Goal: Information Seeking & Learning: Compare options

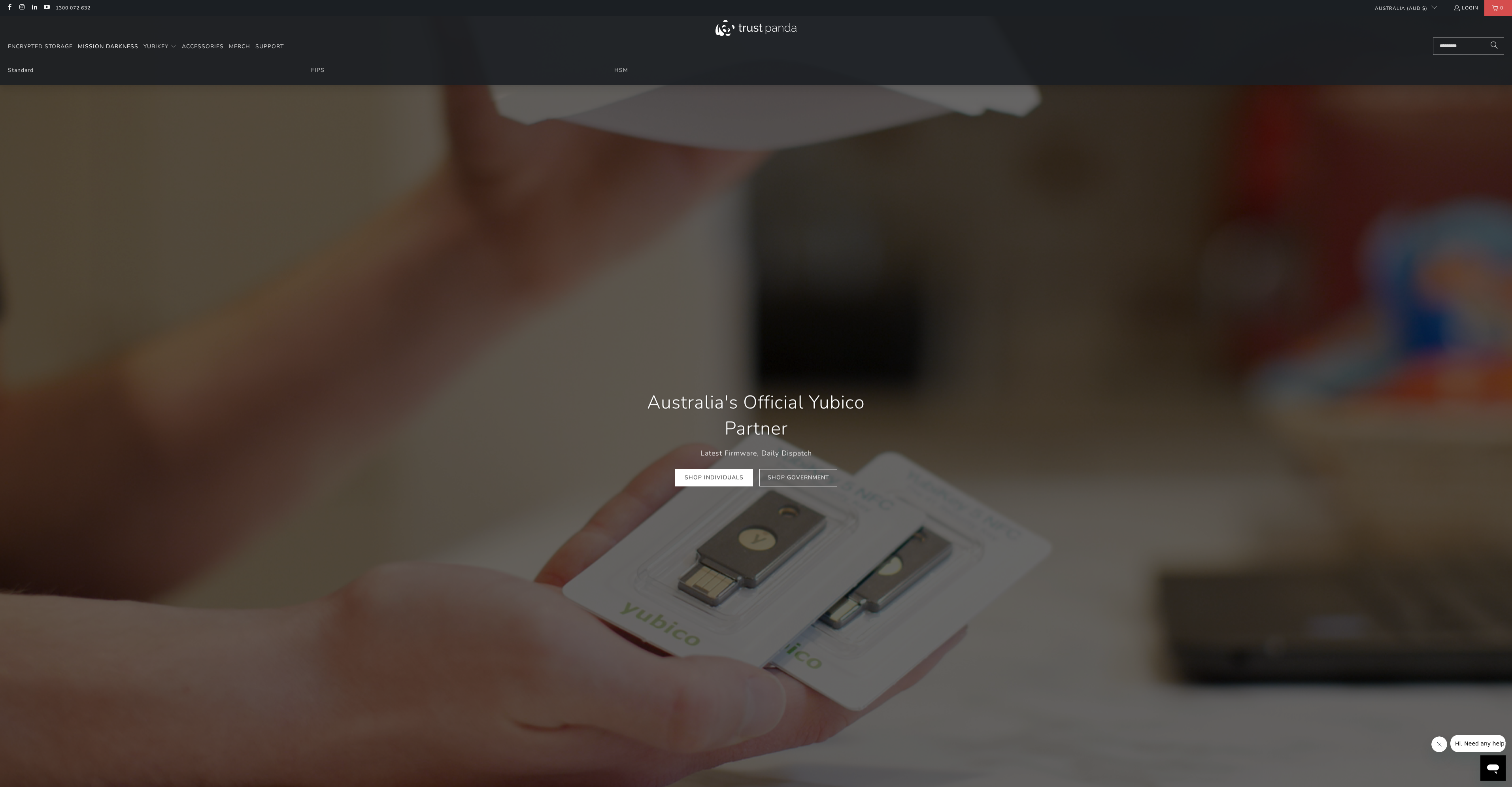
click at [127, 46] on span "Mission Darkness" at bounding box center [108, 46] width 60 height 7
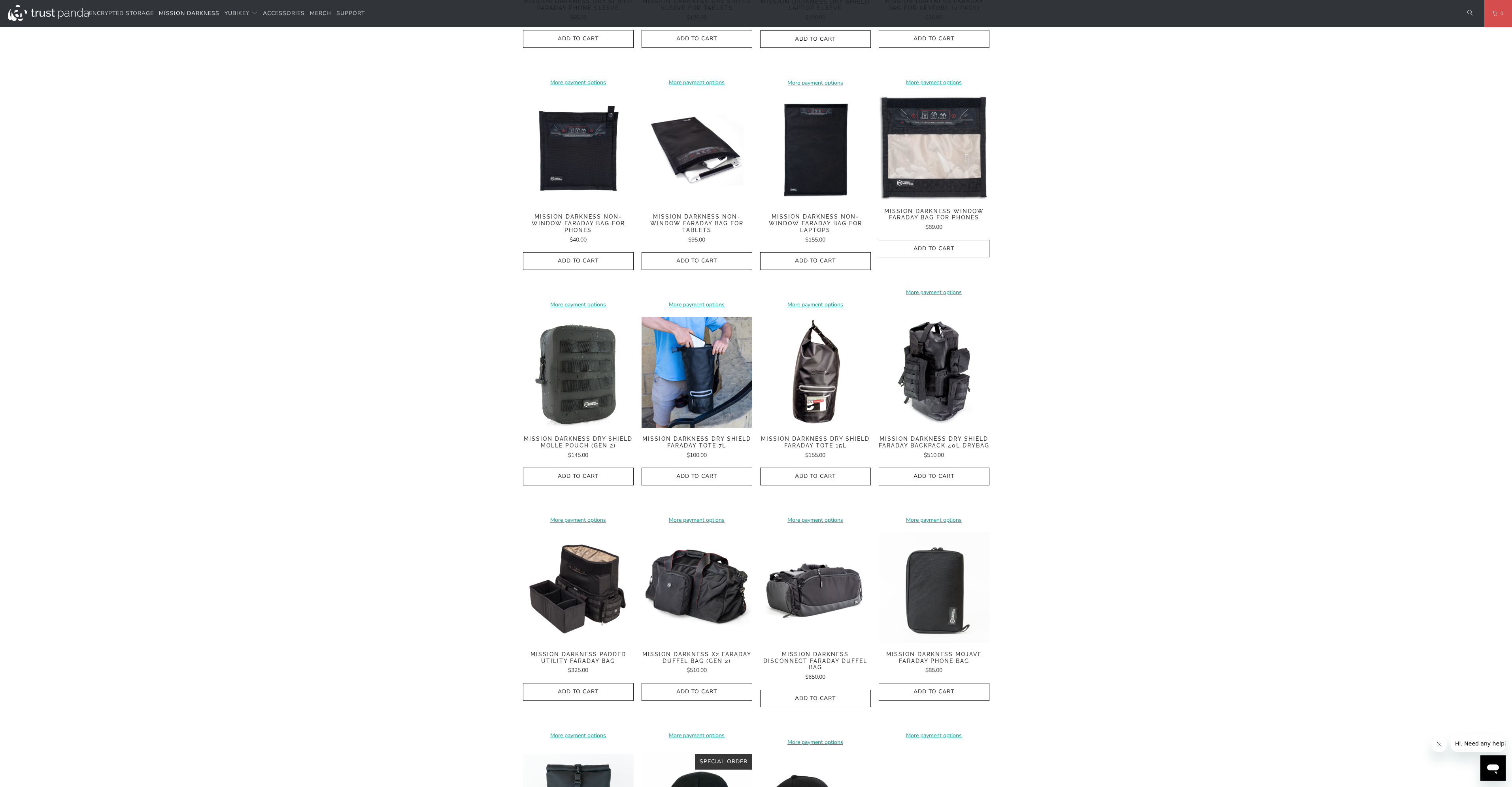
scroll to position [356, 0]
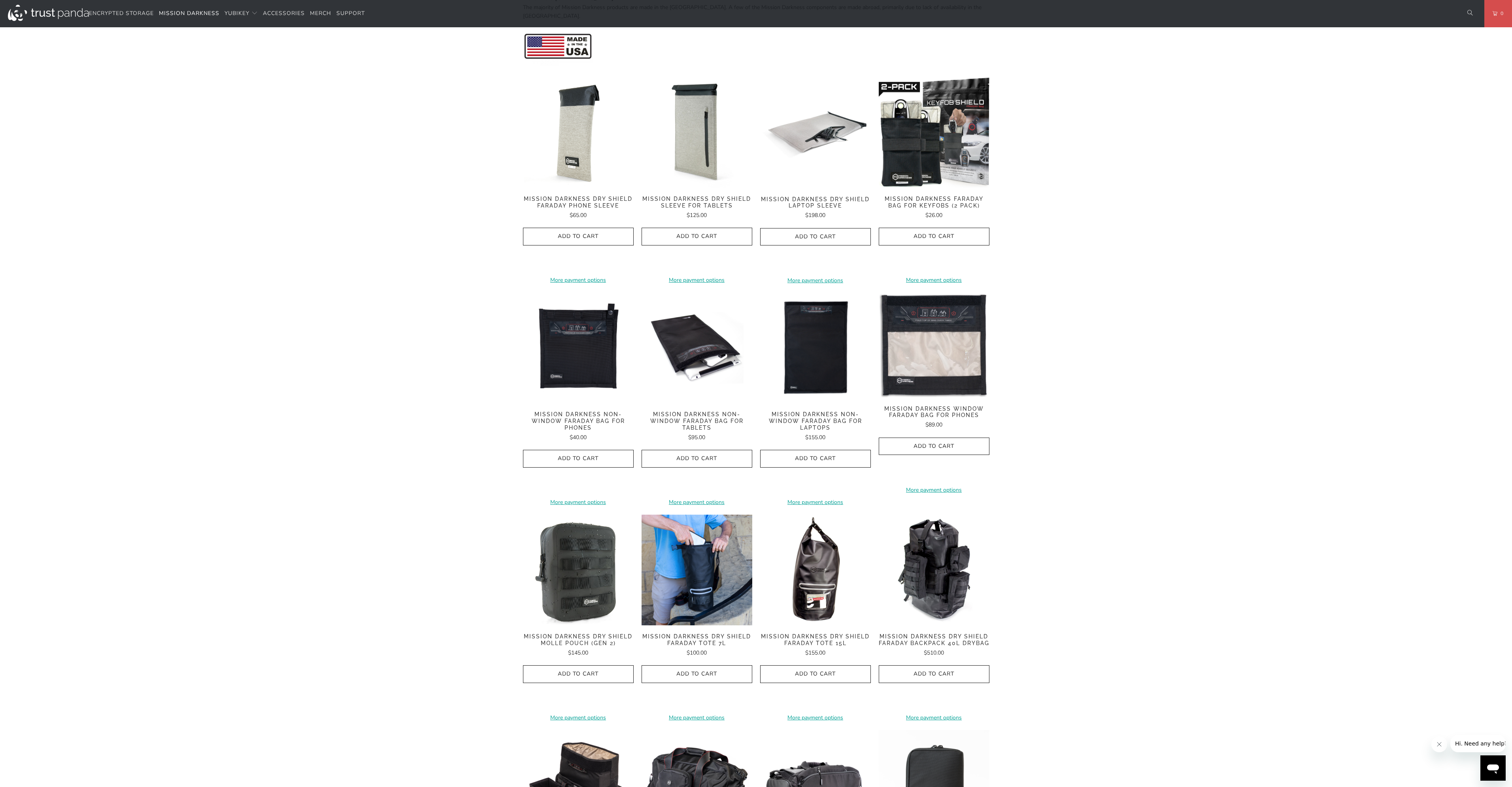
click at [576, 633] on span "Mission Darkness Dry Shield MOLLE Pouch (Gen 2)" at bounding box center [578, 640] width 111 height 13
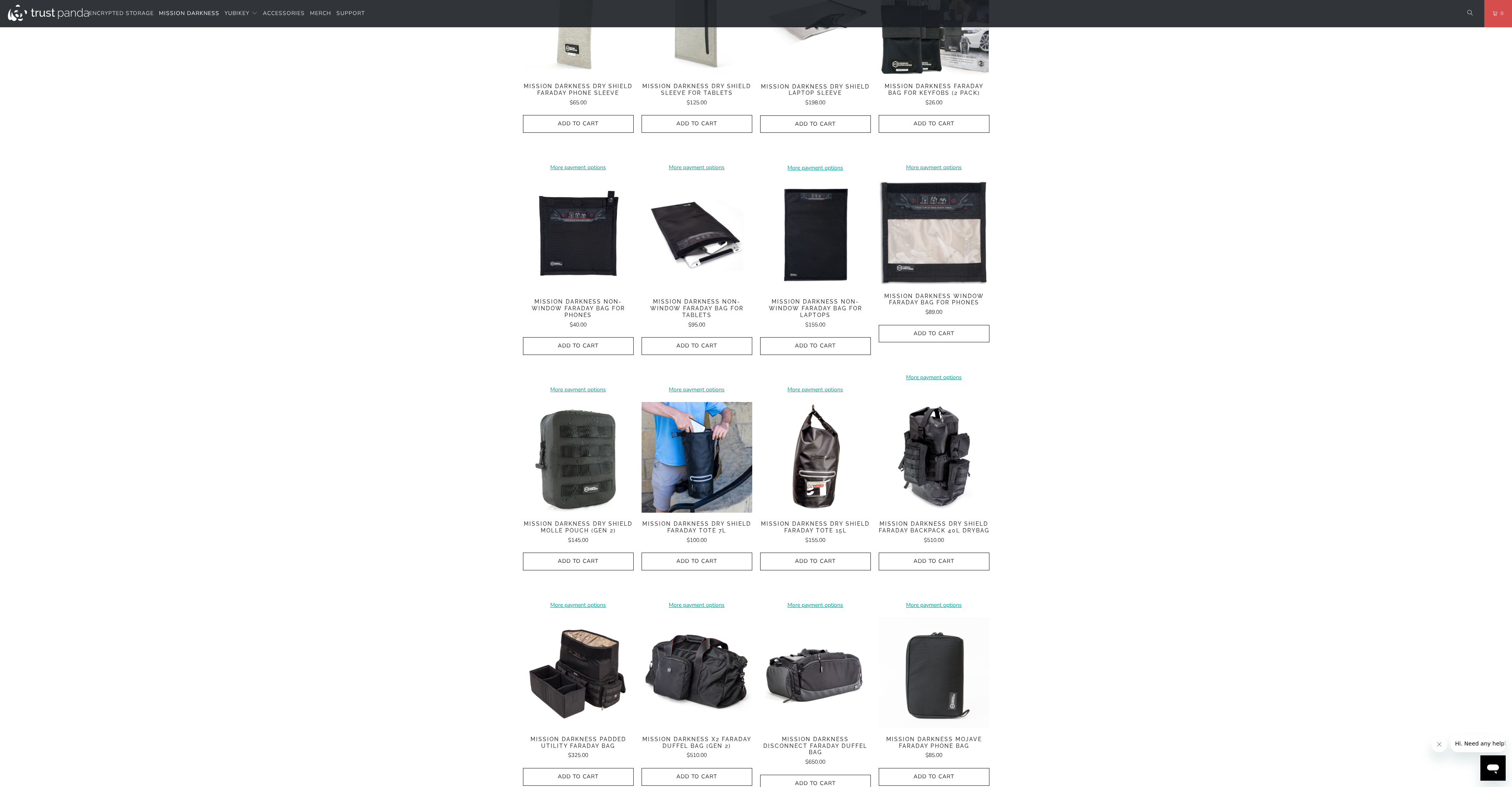
scroll to position [553, 0]
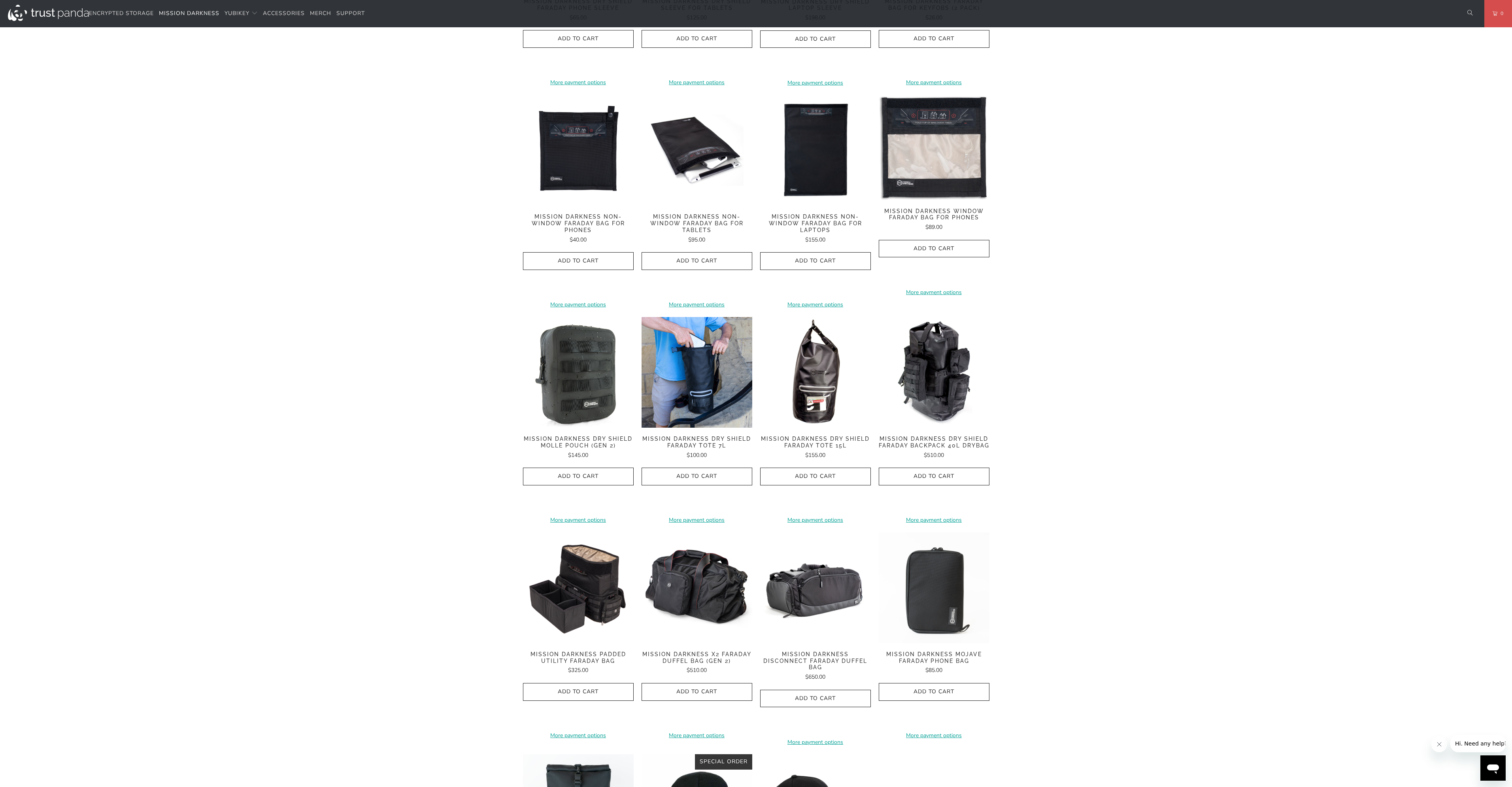
click at [945, 436] on span "Mission Darkness Dry Shield Faraday Backpack 40L Drybag" at bounding box center [934, 442] width 111 height 13
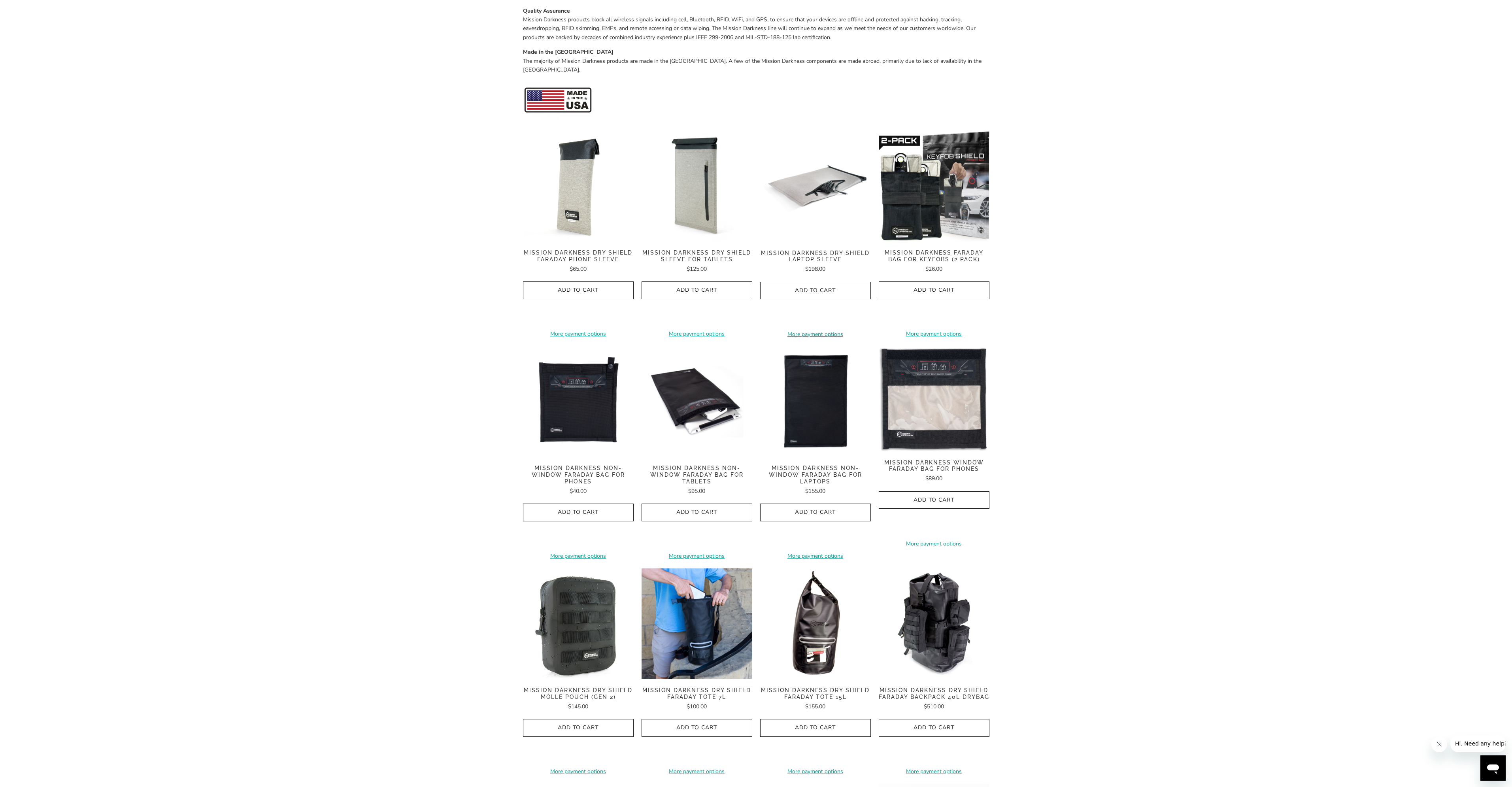
scroll to position [316, 0]
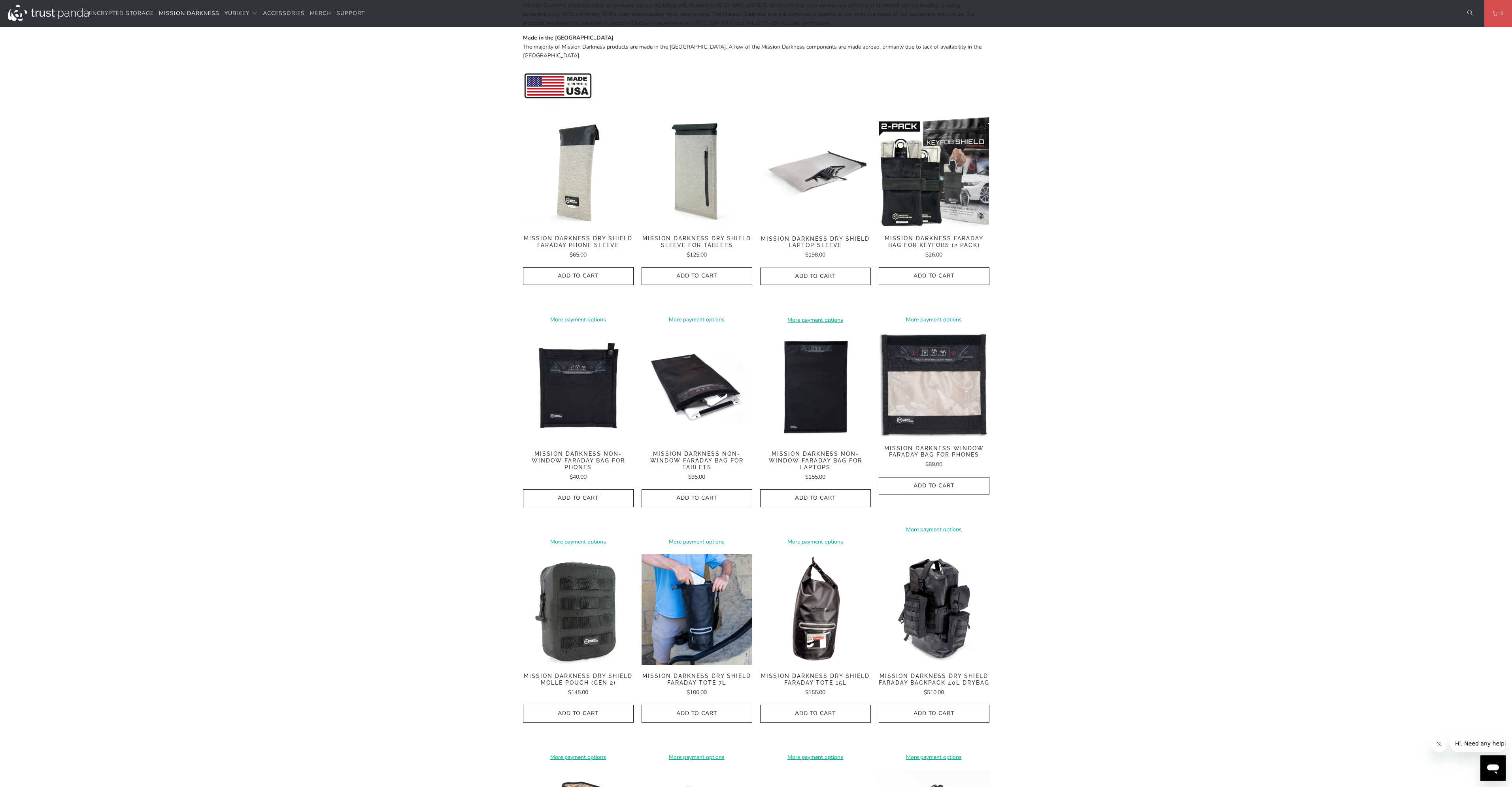
click at [896, 445] on span "Mission Darkness Window Faraday Bag for Phones" at bounding box center [934, 452] width 111 height 13
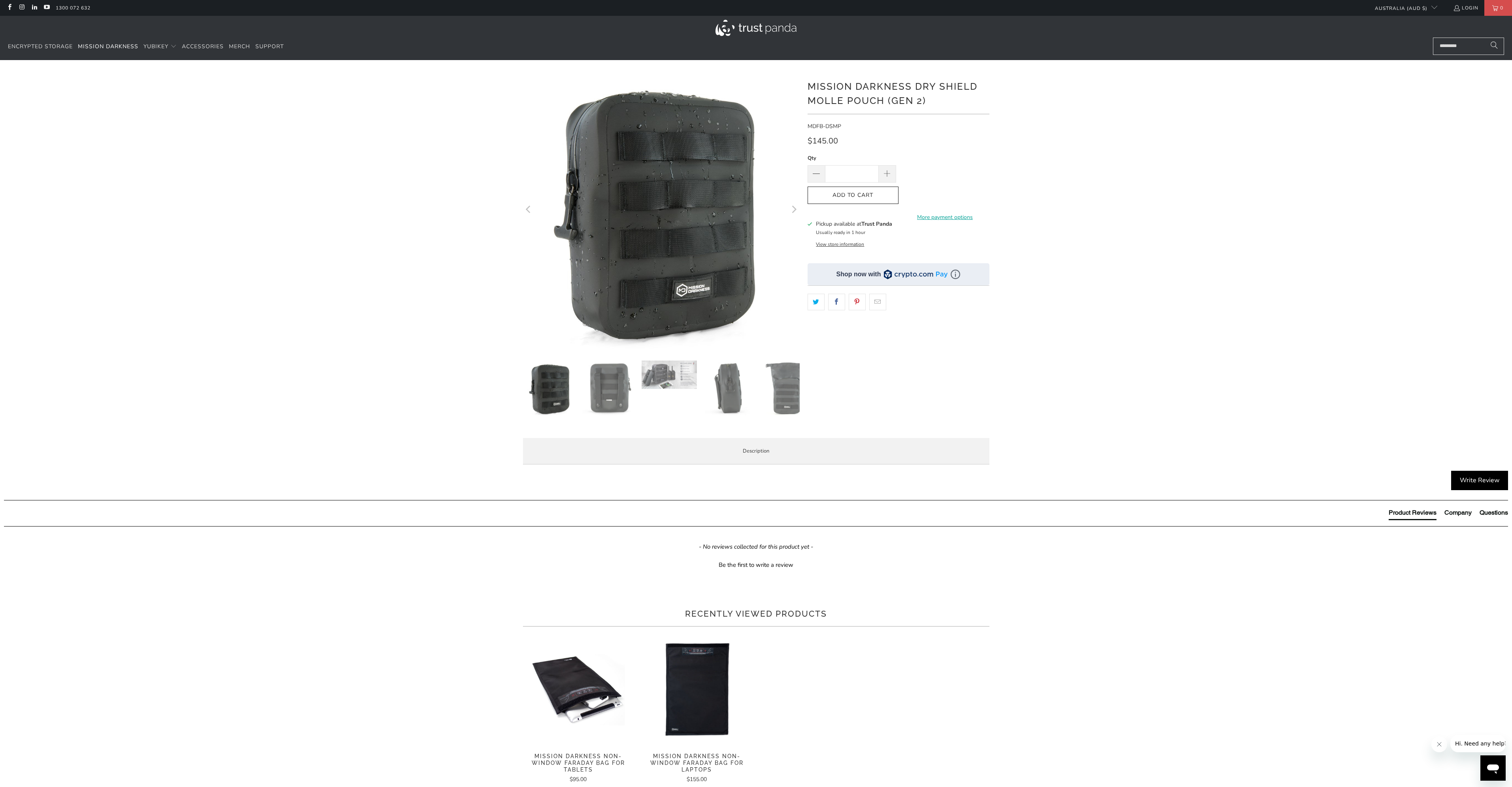
click at [674, 381] on img at bounding box center [669, 375] width 55 height 29
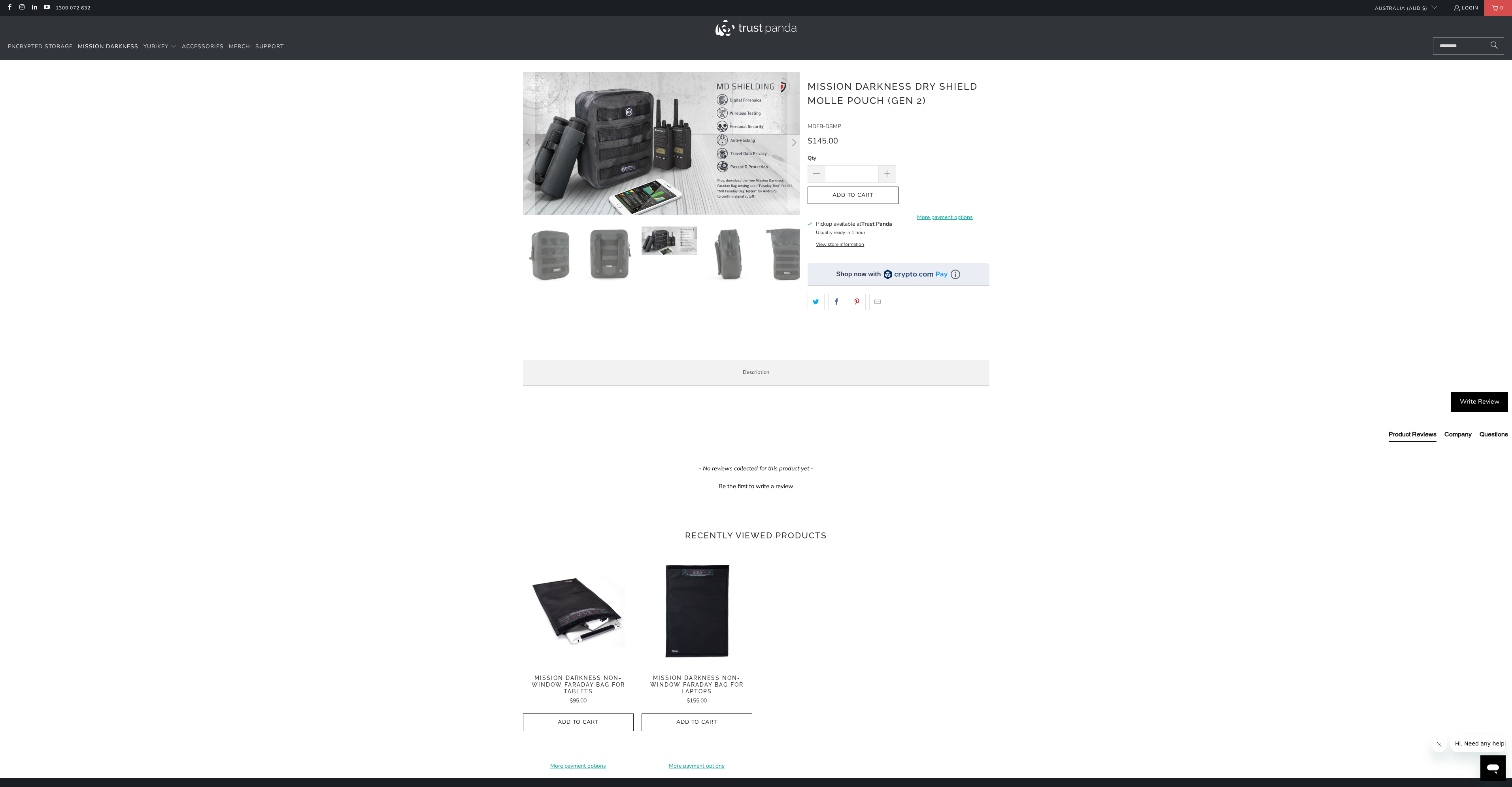
click at [779, 270] on img at bounding box center [787, 254] width 55 height 55
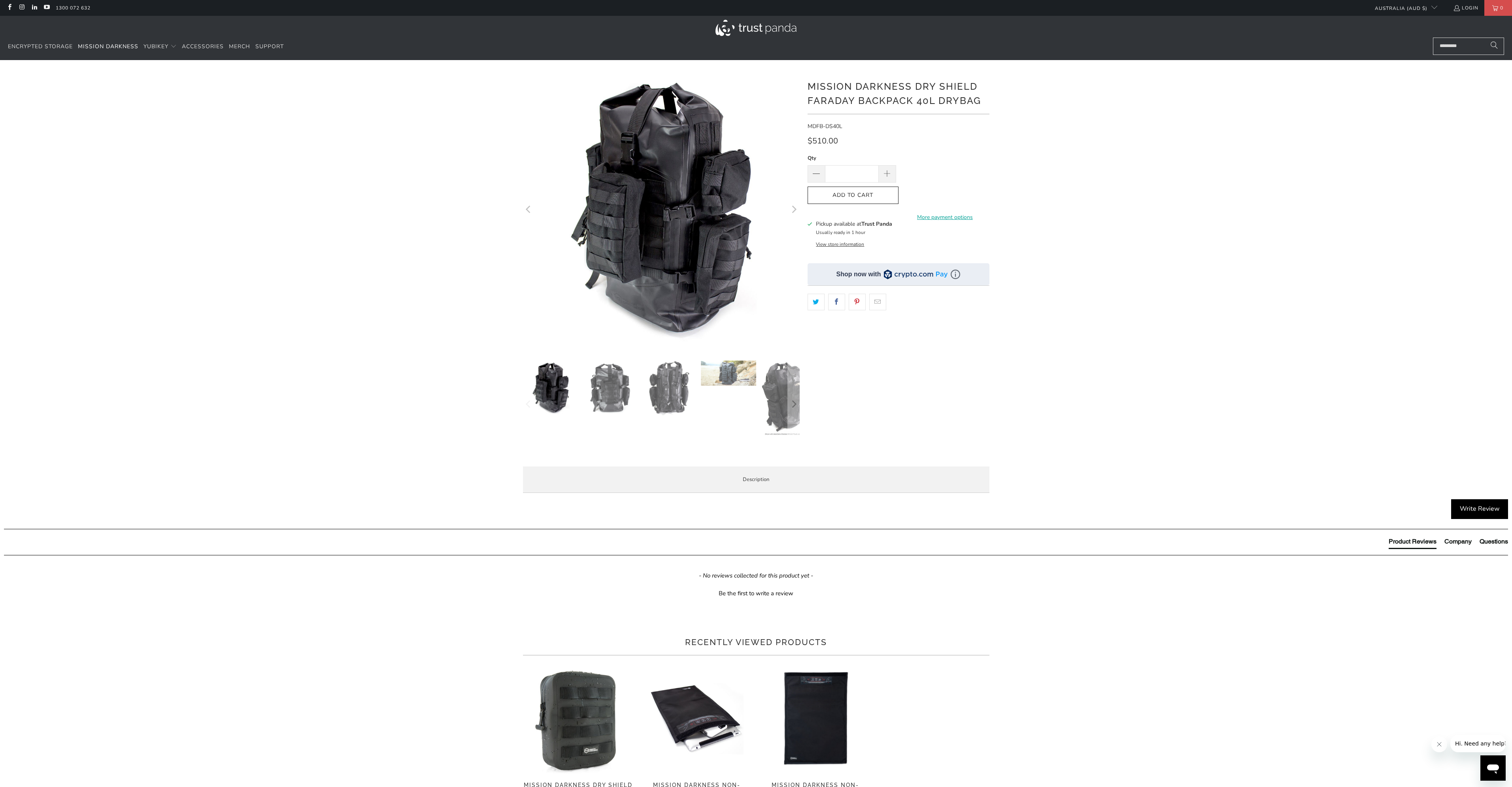
click at [615, 394] on img at bounding box center [609, 388] width 55 height 55
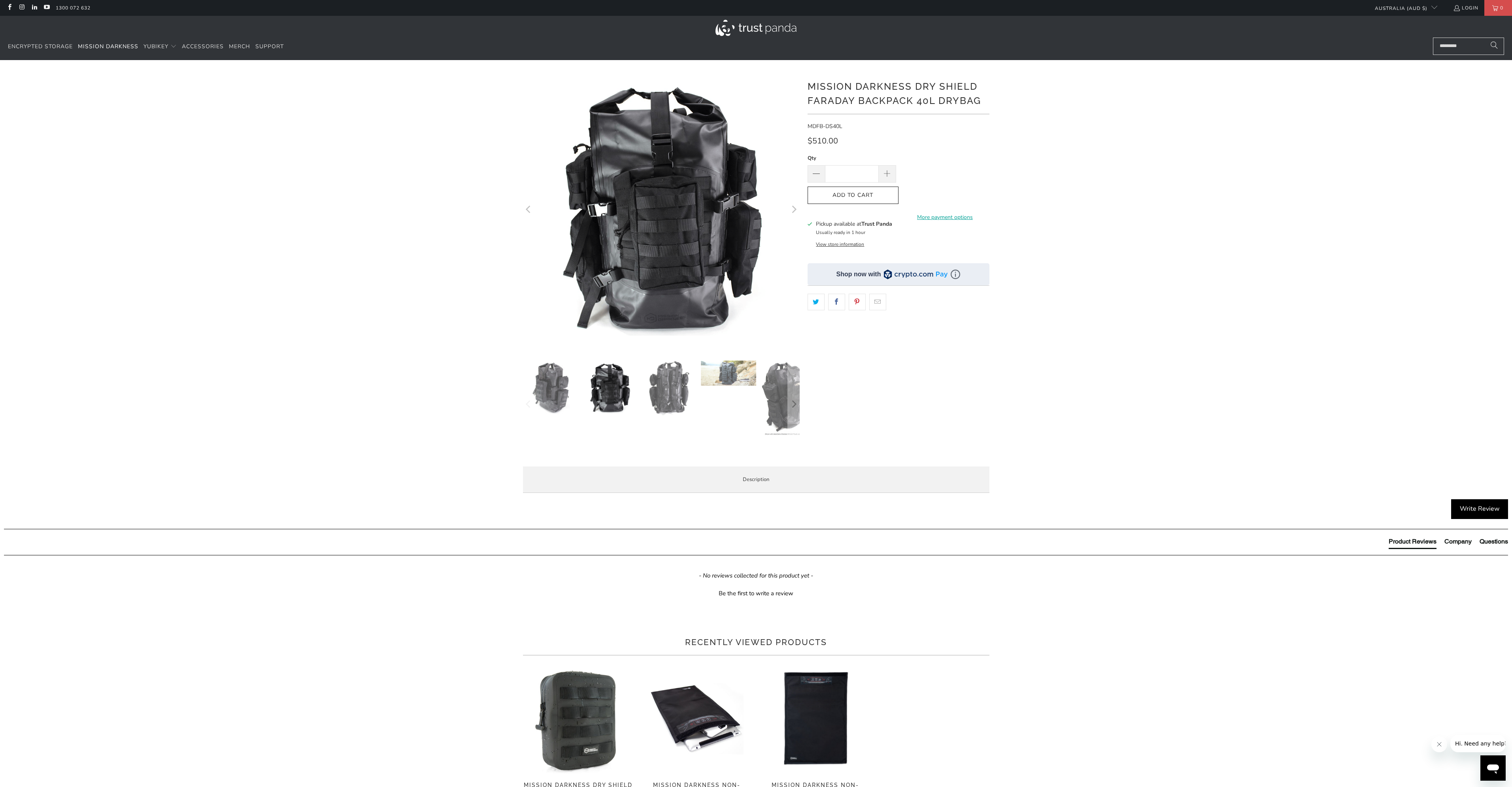
click at [665, 394] on img at bounding box center [669, 388] width 55 height 55
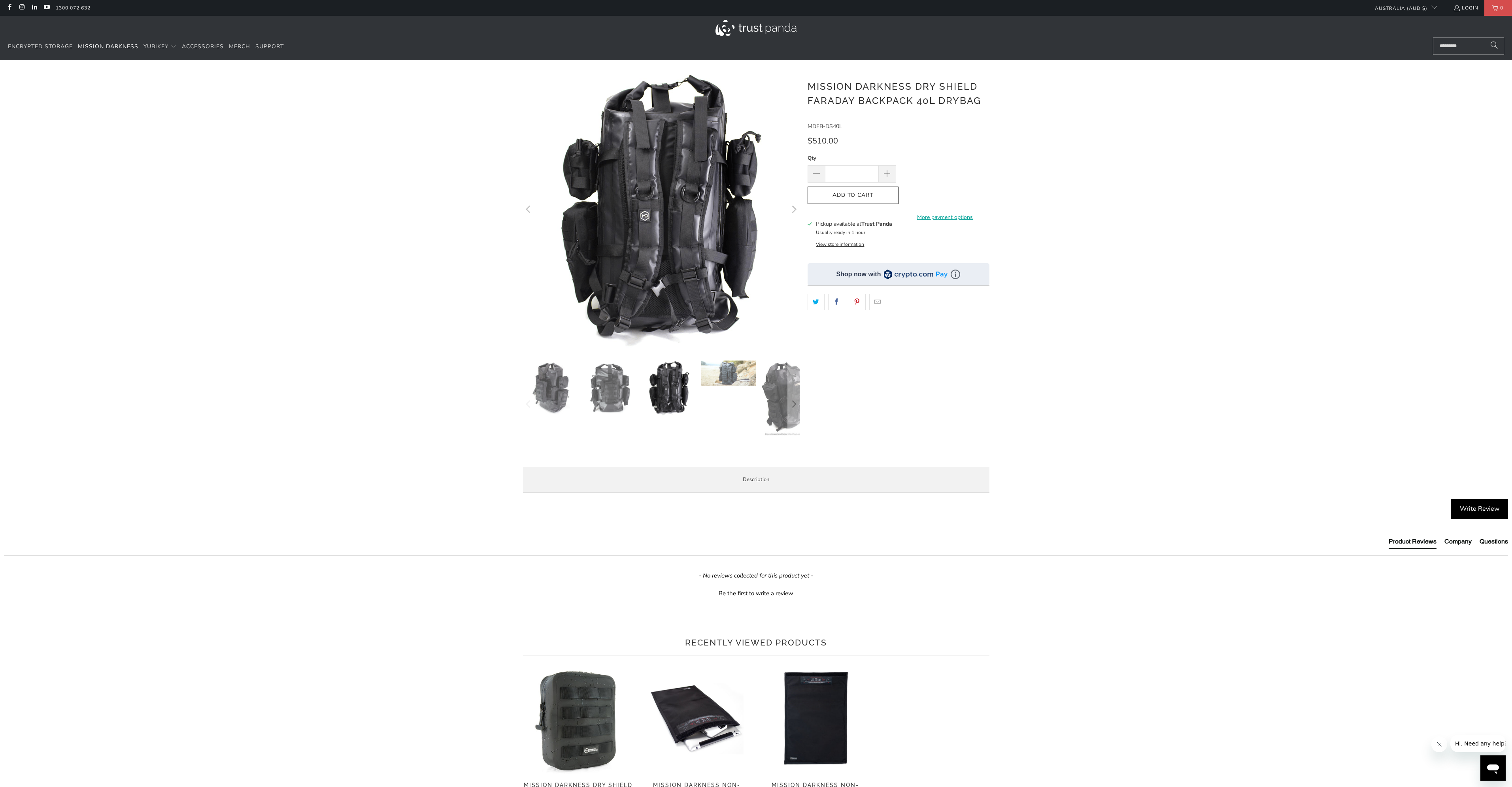
click at [729, 379] on img at bounding box center [728, 373] width 55 height 25
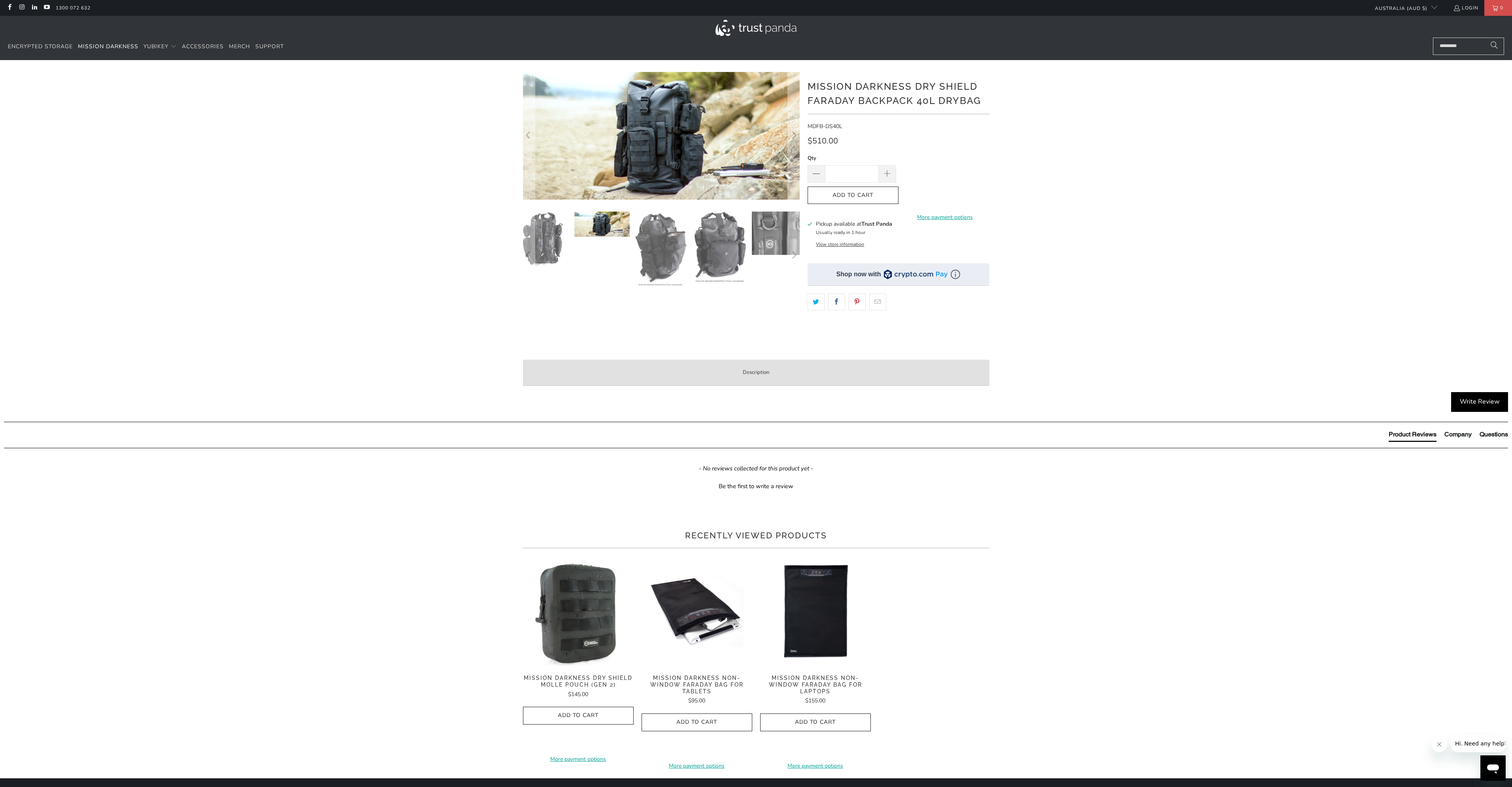
drag, startPoint x: 721, startPoint y: 368, endPoint x: 720, endPoint y: 364, distance: 4.1
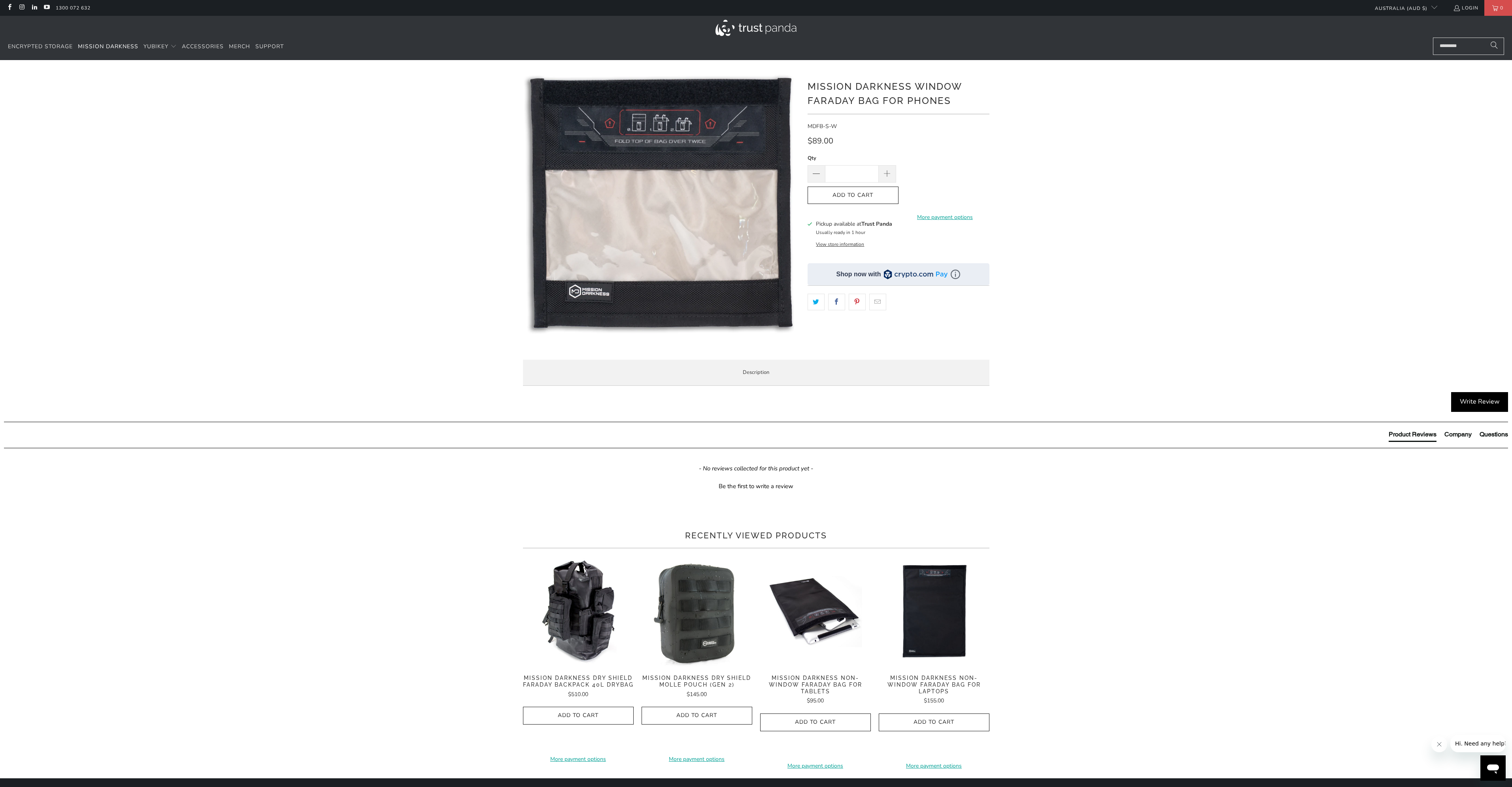
click at [0, 0] on span "Product Features" at bounding box center [0, 0] width 0 height 0
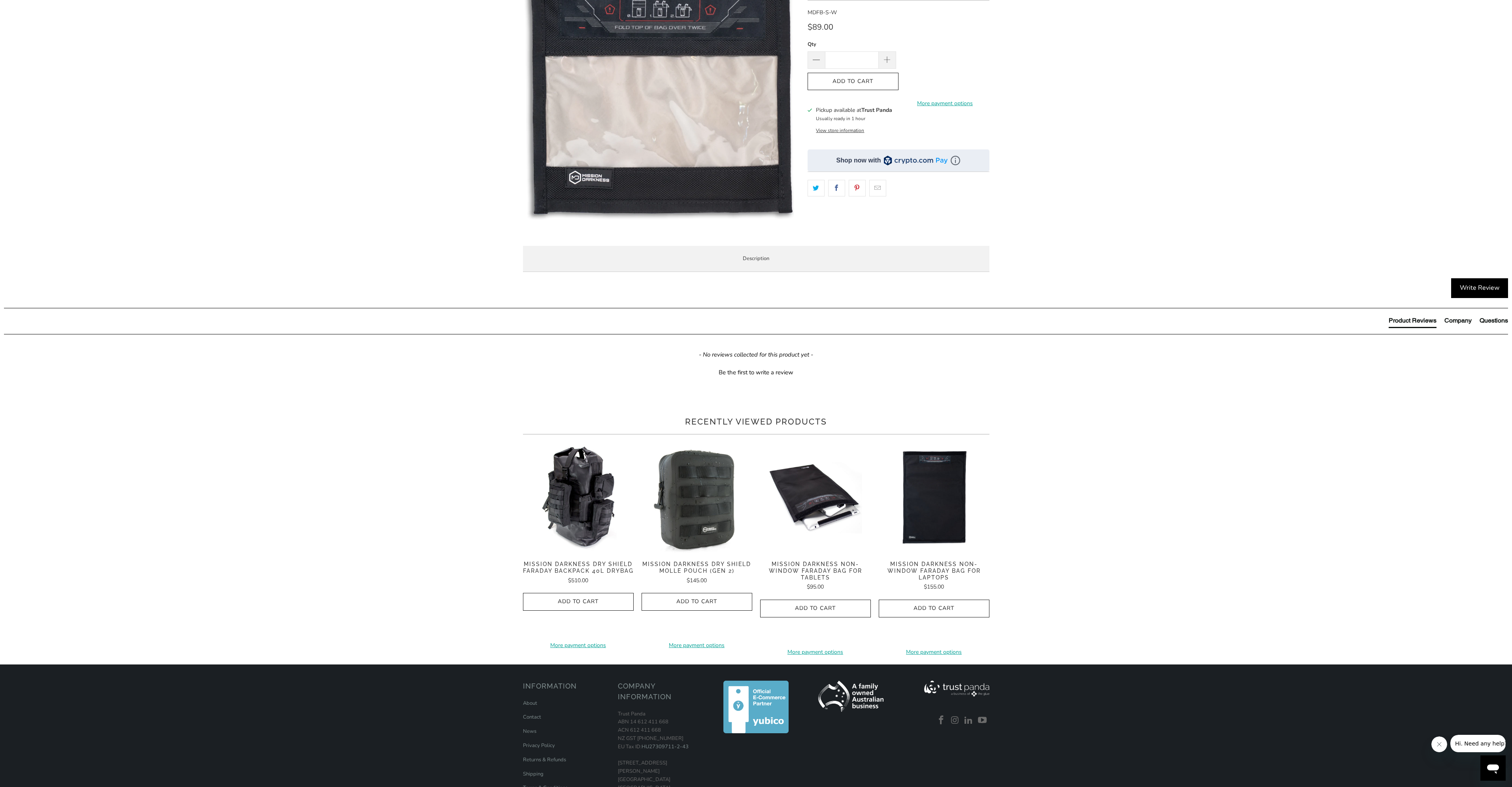
scroll to position [118, 0]
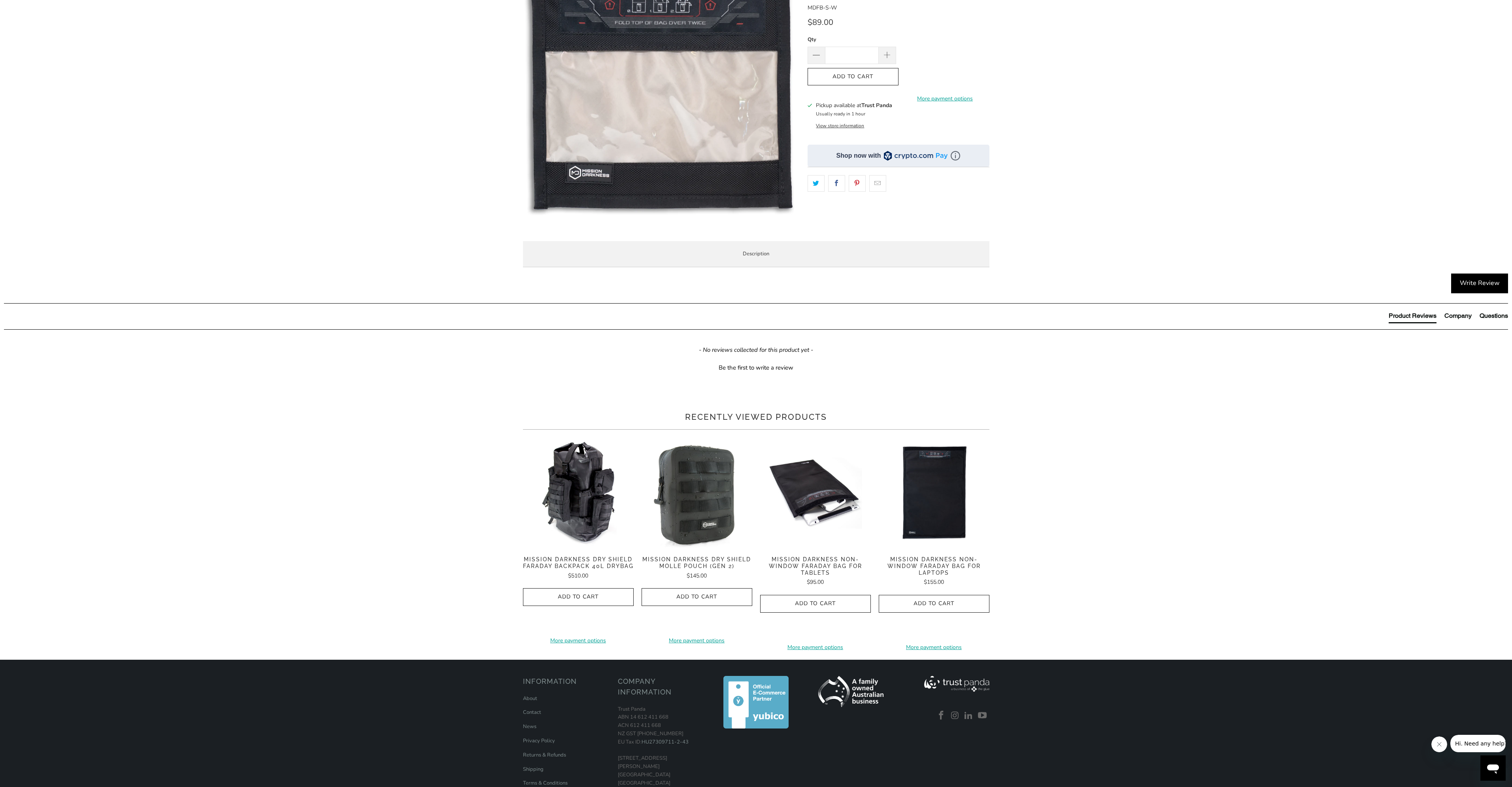
drag, startPoint x: 791, startPoint y: 502, endPoint x: 759, endPoint y: 506, distance: 32.2
click at [0, 0] on div "Military-grade faraday bag designed for law enforcement forensic investigators …" at bounding box center [0, 0] width 0 height 0
click at [0, 0] on li "Internal usage dimensions when closed (device must fit inside these dimensions)…" at bounding box center [0, 0] width 0 height 0
drag, startPoint x: 790, startPoint y: 501, endPoint x: 760, endPoint y: 503, distance: 30.1
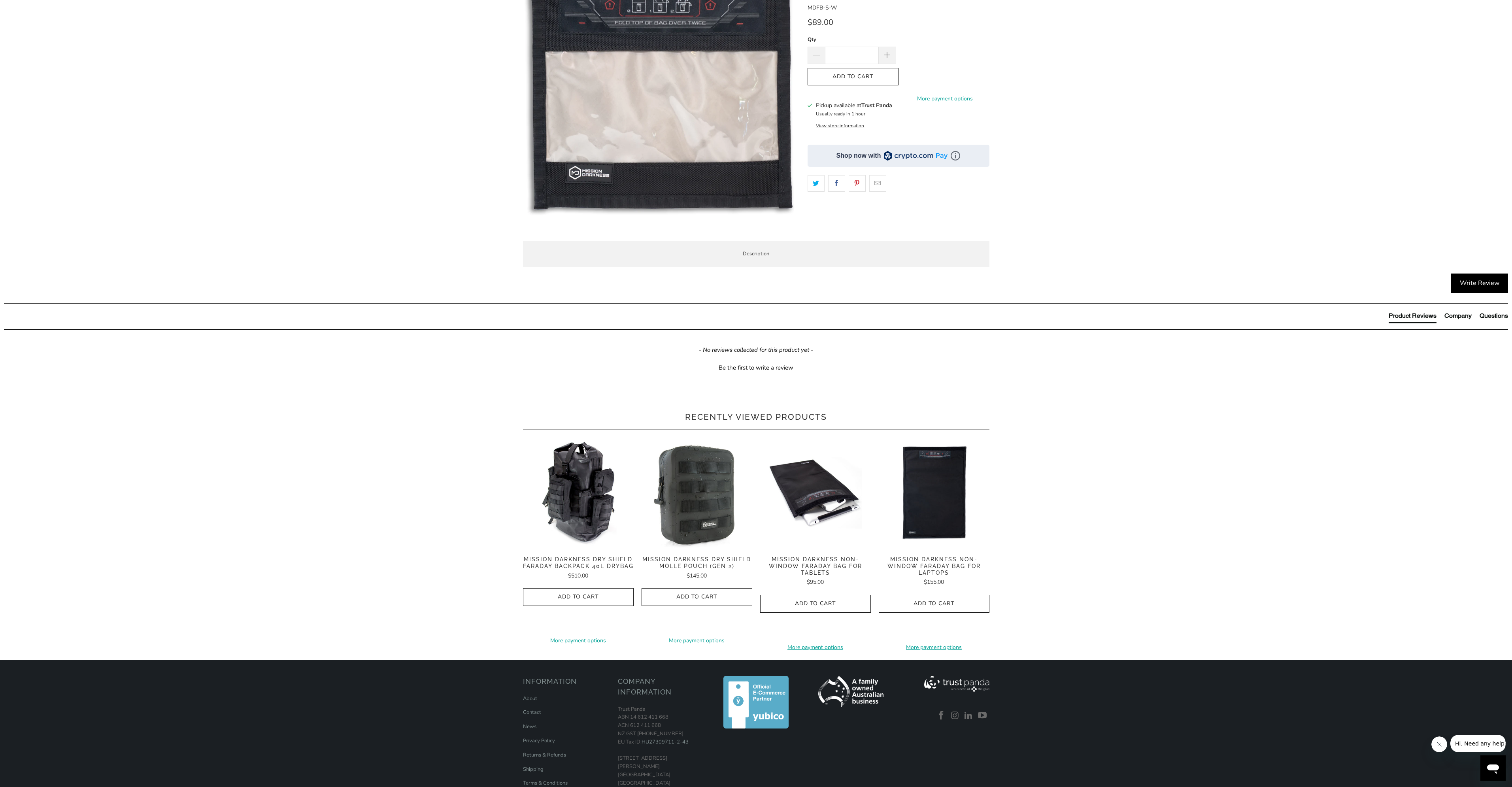
click at [0, 0] on li "Internal usage dimensions when closed (device must fit inside these dimensions)…" at bounding box center [0, 0] width 0 height 0
copy li "9.5" x 5.5""
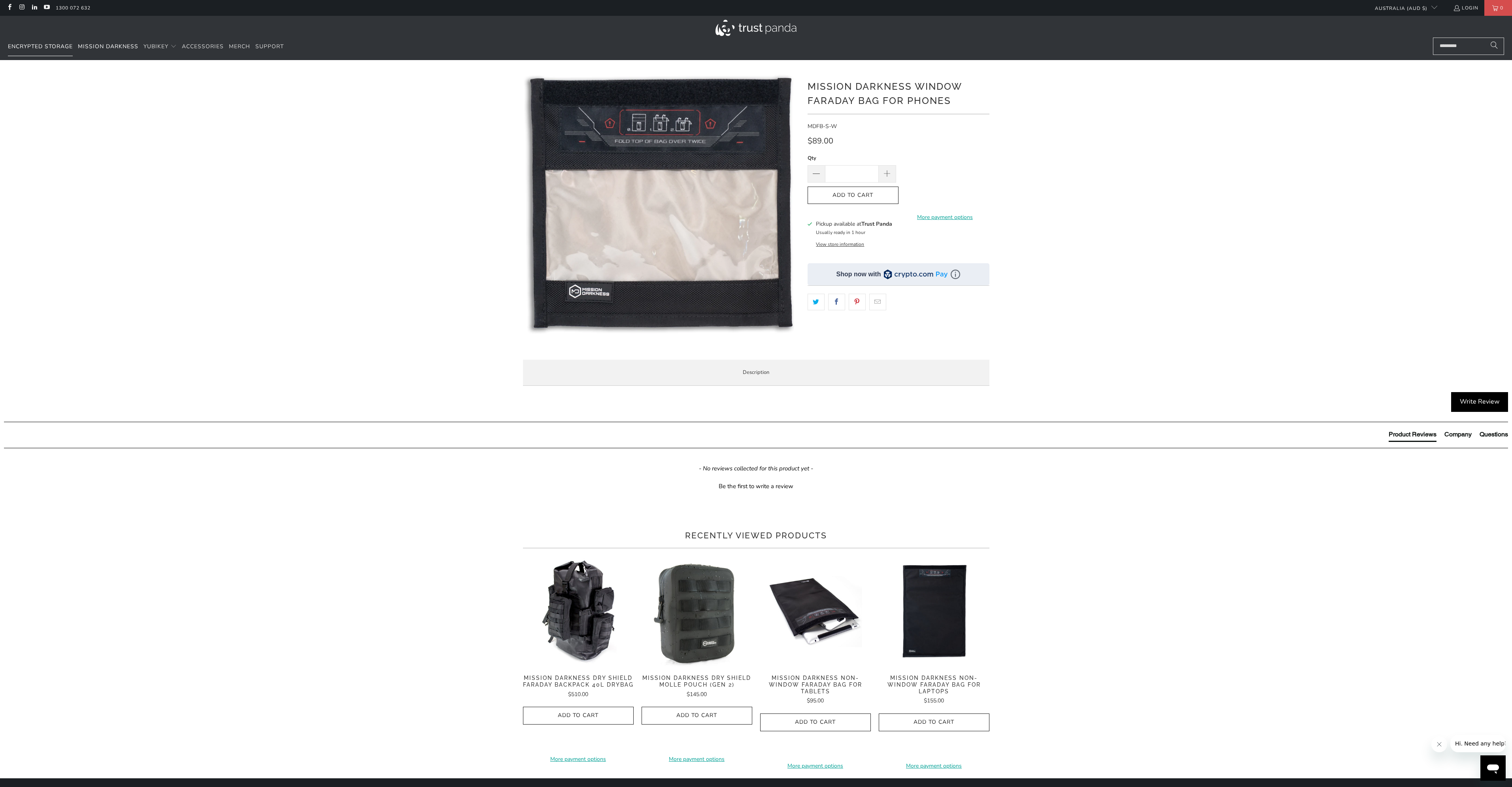
click at [57, 48] on span "Encrypted Storage" at bounding box center [40, 46] width 65 height 7
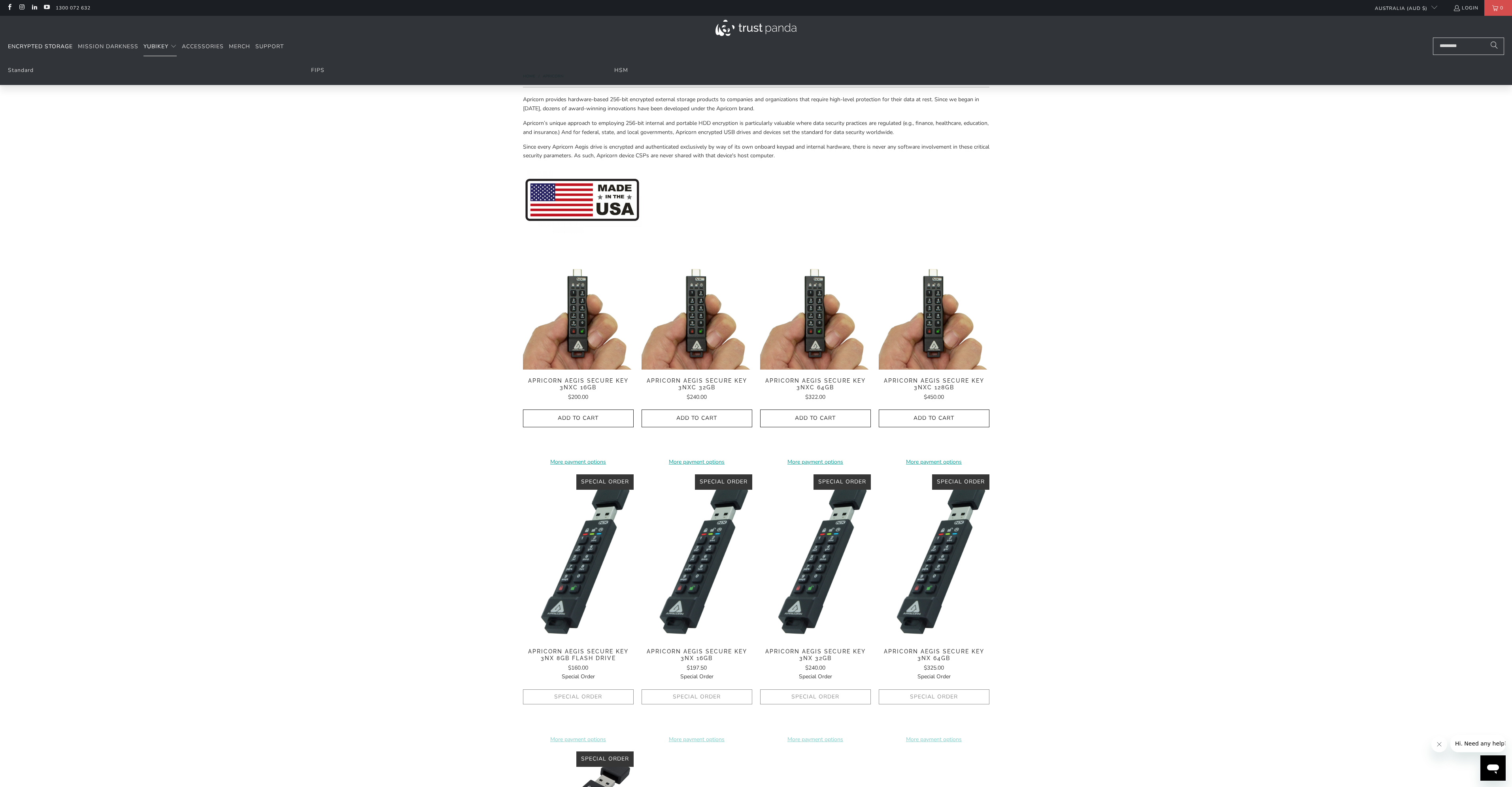
click at [154, 48] on span "YubiKey" at bounding box center [156, 46] width 25 height 7
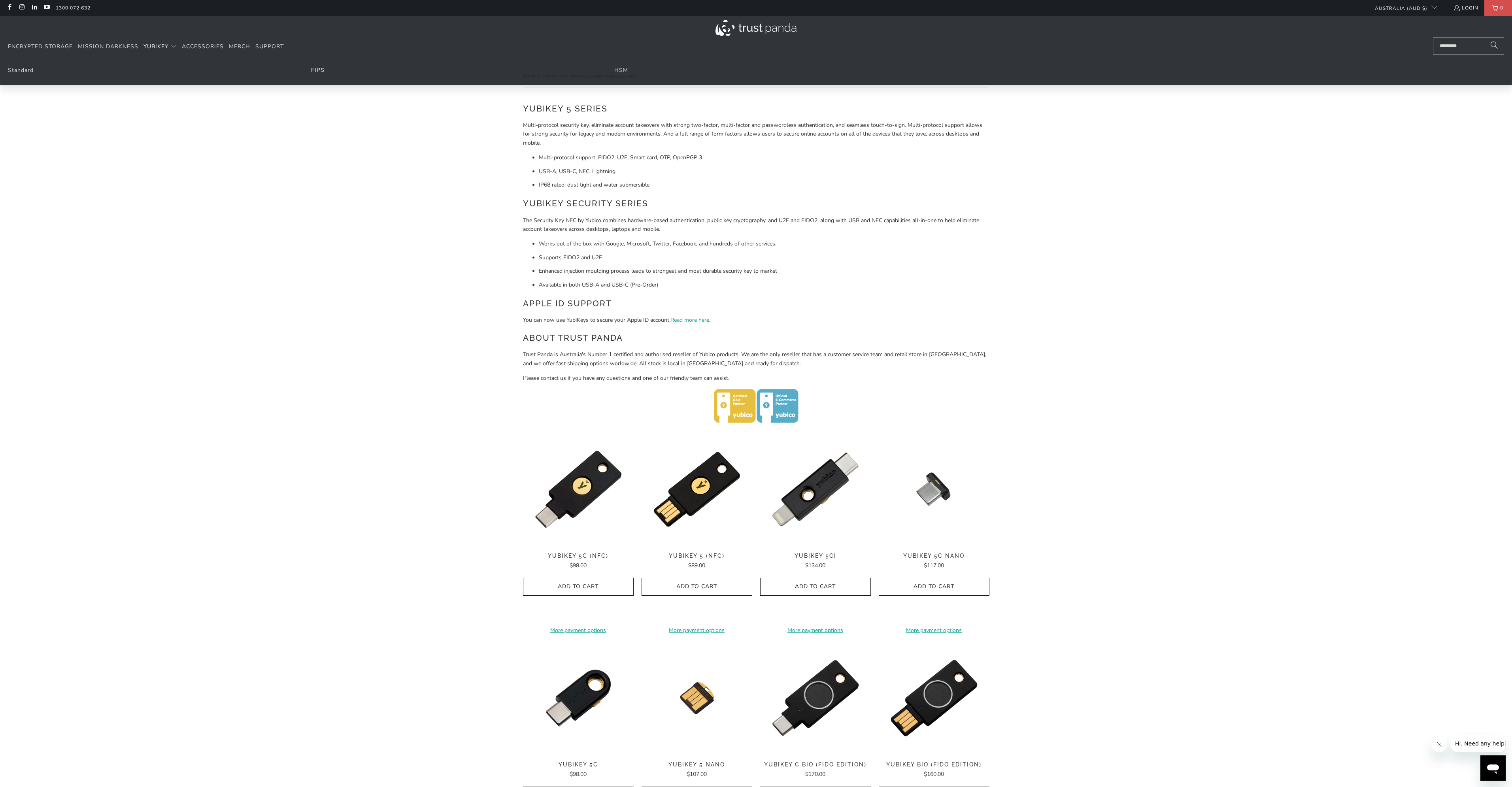
click at [315, 68] on link "FIPS" at bounding box center [317, 70] width 13 height 7
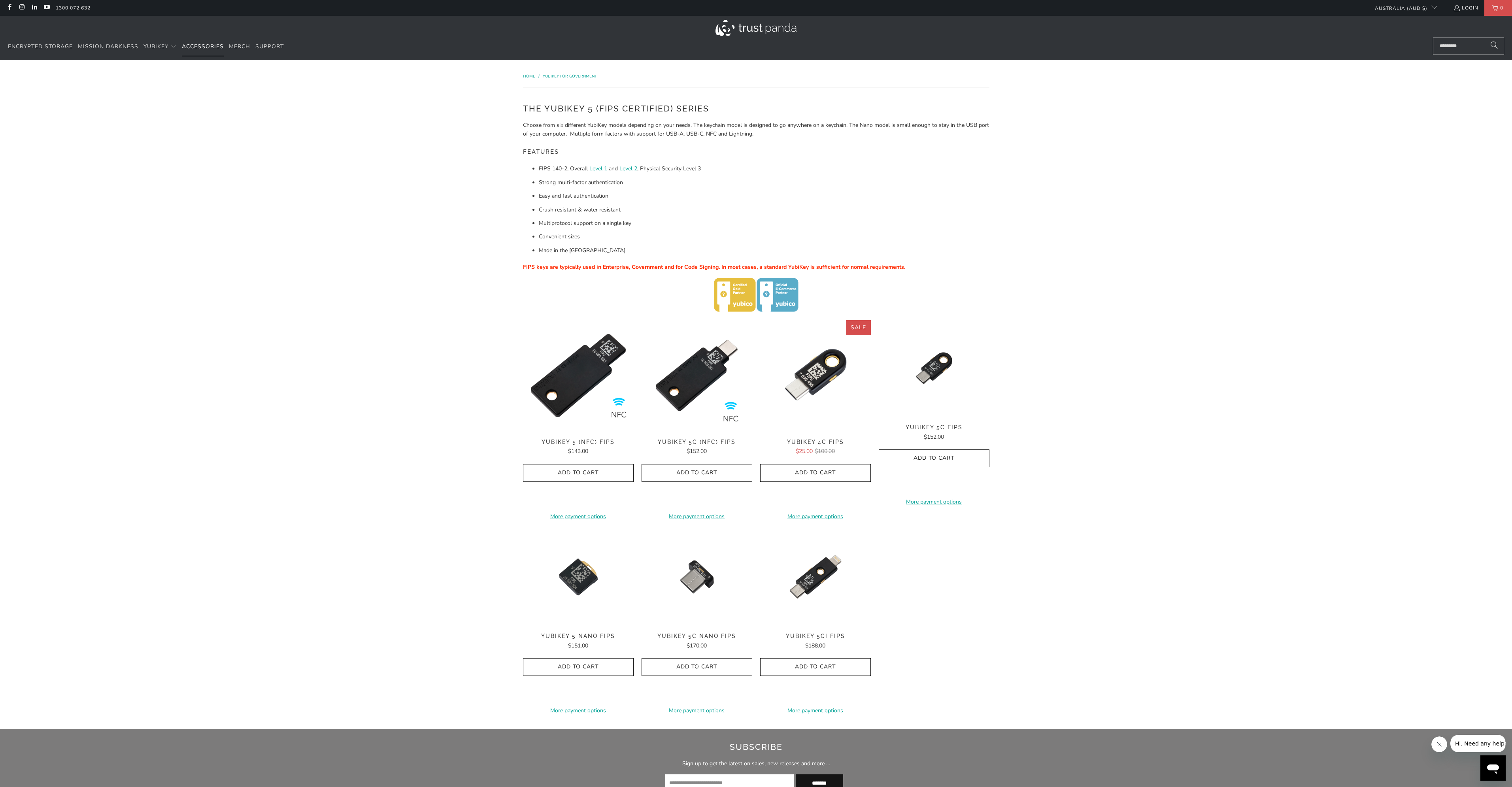
click at [198, 44] on span "Accessories" at bounding box center [202, 46] width 42 height 7
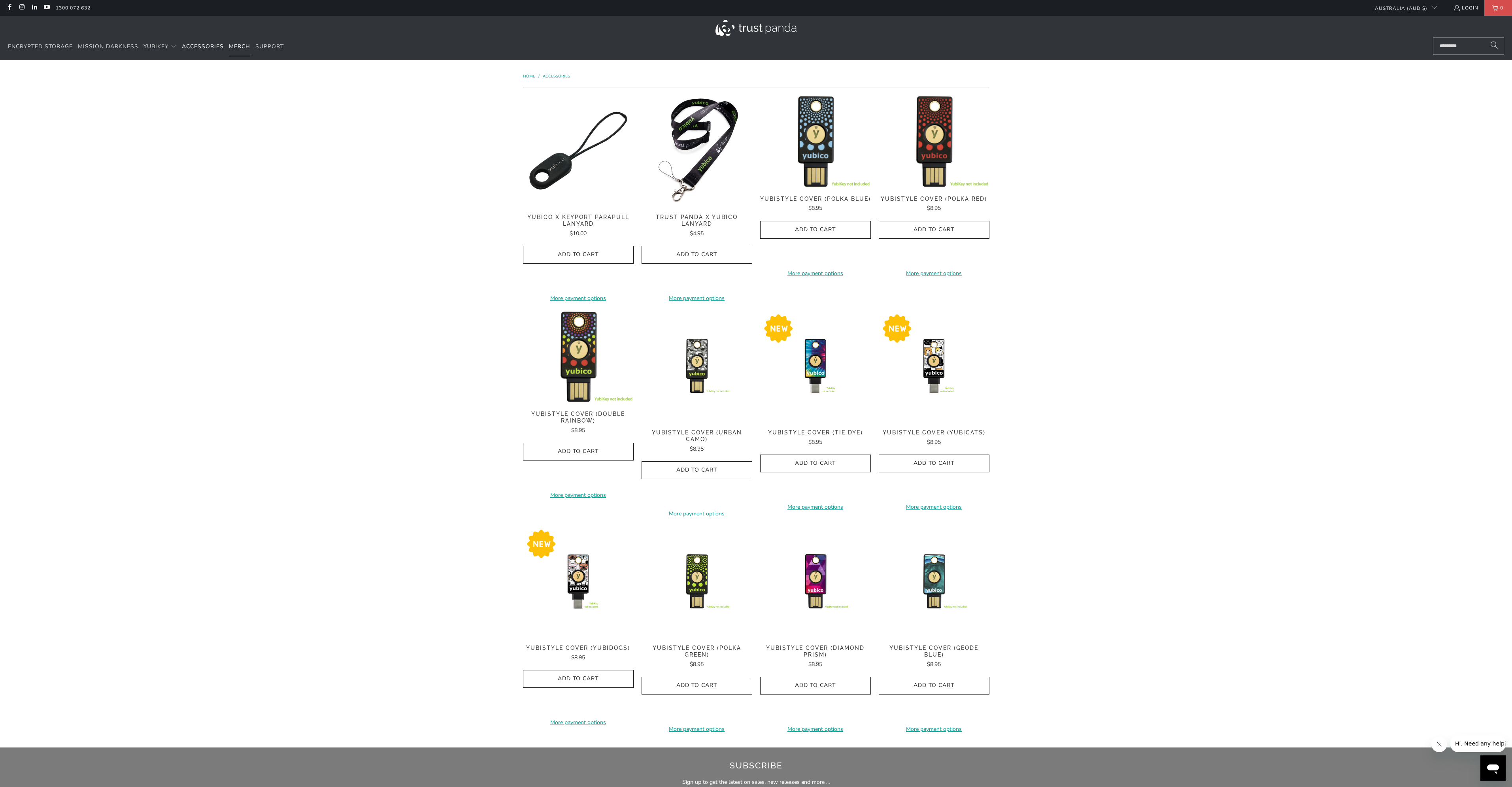
click at [235, 45] on span "Merch" at bounding box center [240, 46] width 21 height 7
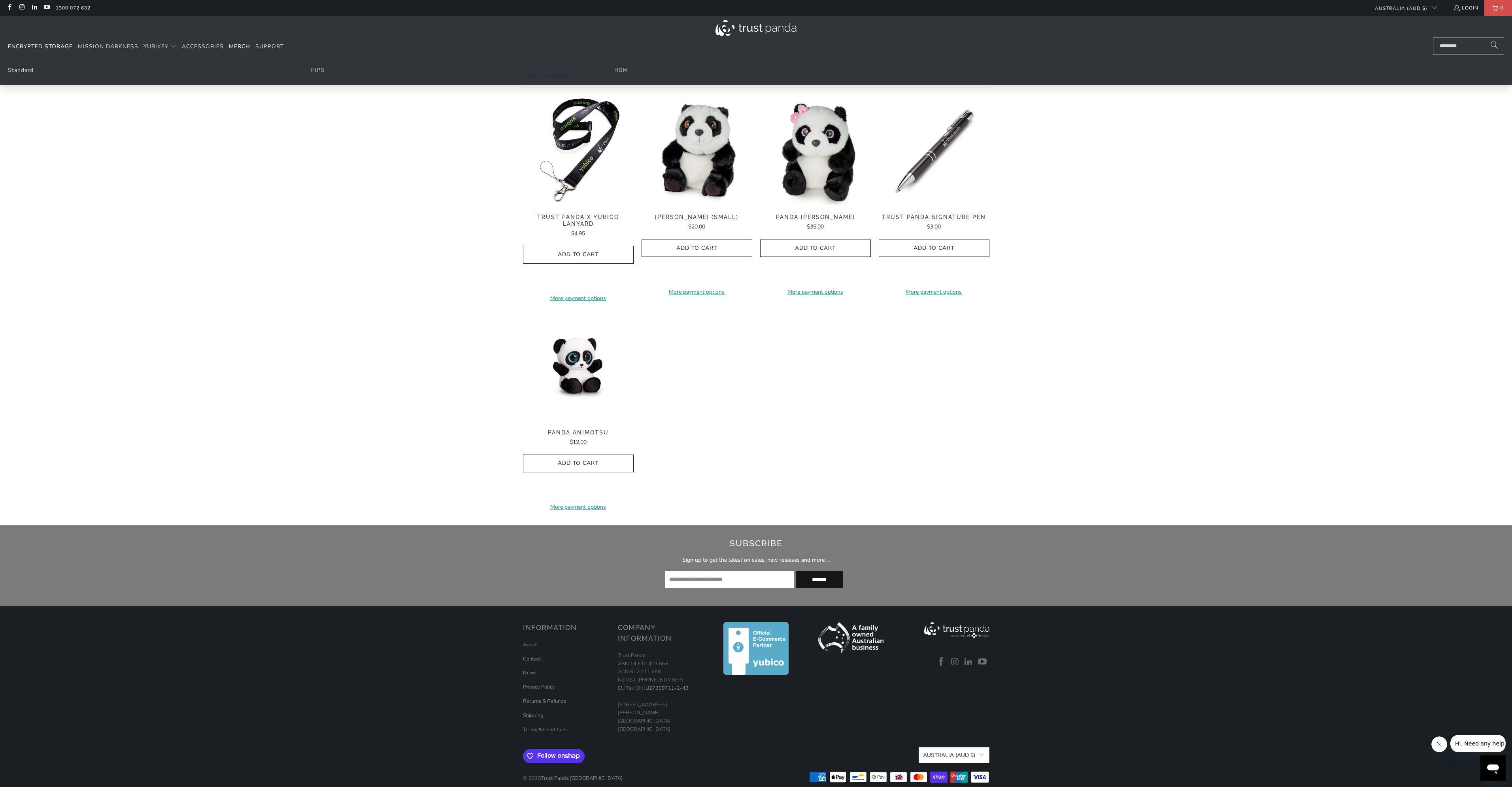
click at [62, 43] on span "Encrypted Storage" at bounding box center [40, 46] width 65 height 7
